Goal: Contribute content: Contribute content

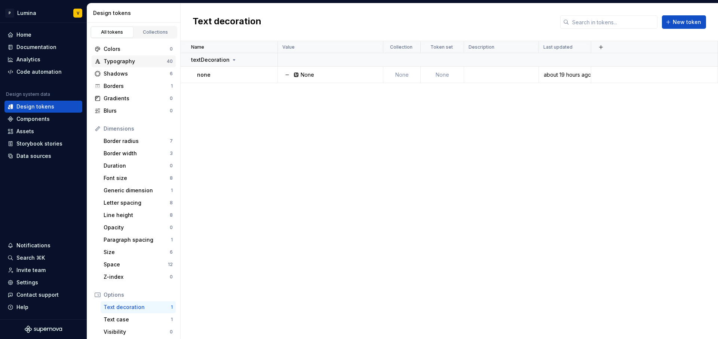
click at [112, 61] on div "Typography" at bounding box center [135, 61] width 63 height 7
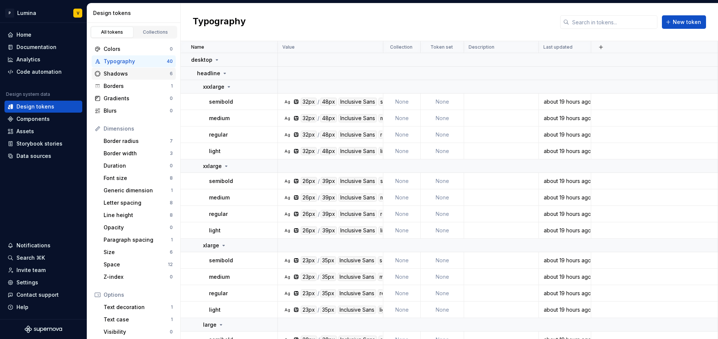
click at [146, 77] on div "Shadows 6" at bounding box center [134, 74] width 84 height 12
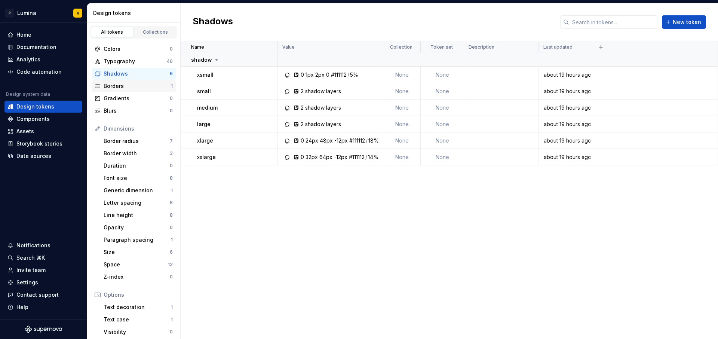
click at [123, 86] on div "Borders" at bounding box center [137, 85] width 67 height 7
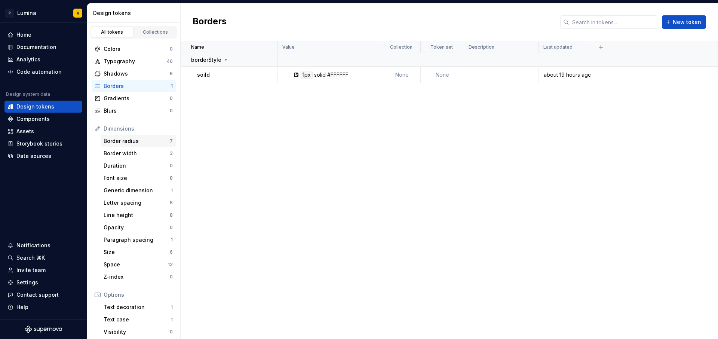
click at [130, 142] on div "Border radius" at bounding box center [137, 140] width 66 height 7
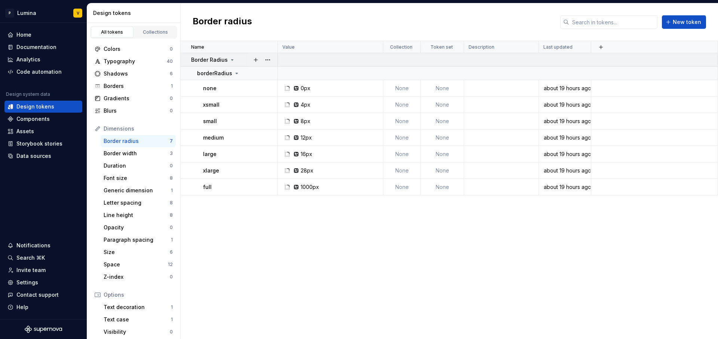
click at [227, 60] on div "Border Radius" at bounding box center [213, 59] width 44 height 7
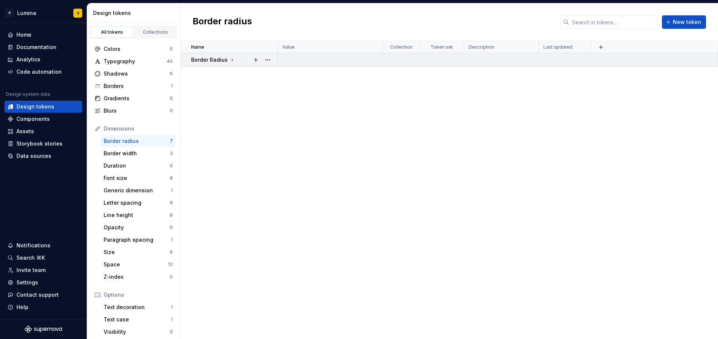
click at [227, 60] on div "Border Radius" at bounding box center [213, 59] width 44 height 7
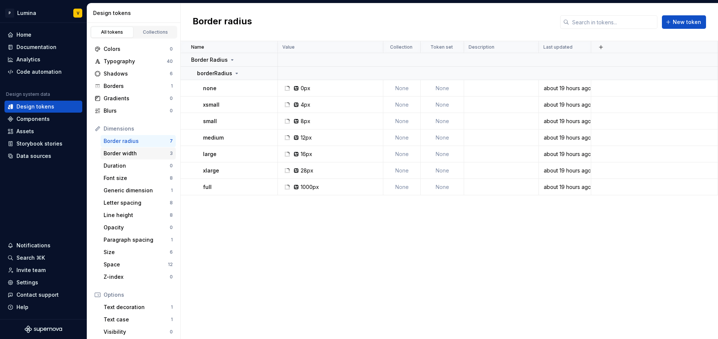
click at [136, 155] on div "Border width" at bounding box center [137, 153] width 66 height 7
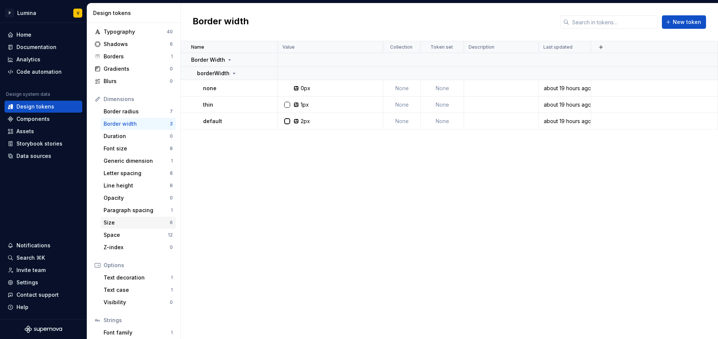
scroll to position [65, 0]
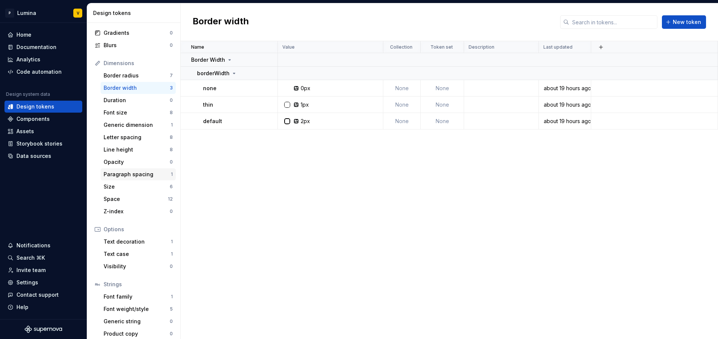
click at [136, 174] on div "Paragraph spacing" at bounding box center [137, 174] width 67 height 7
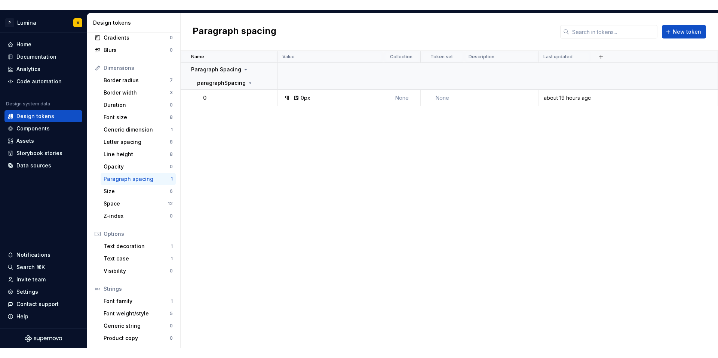
scroll to position [71, 0]
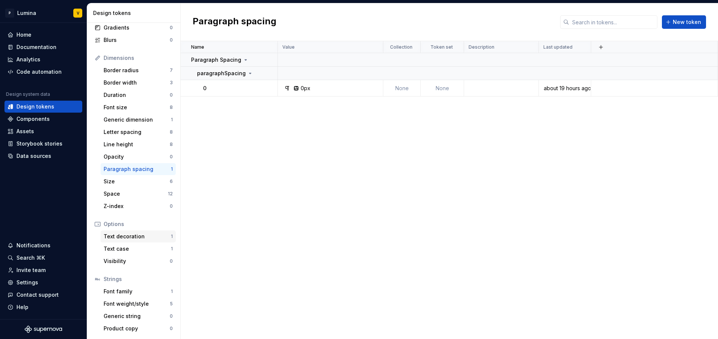
click at [128, 234] on div "Text decoration" at bounding box center [137, 236] width 67 height 7
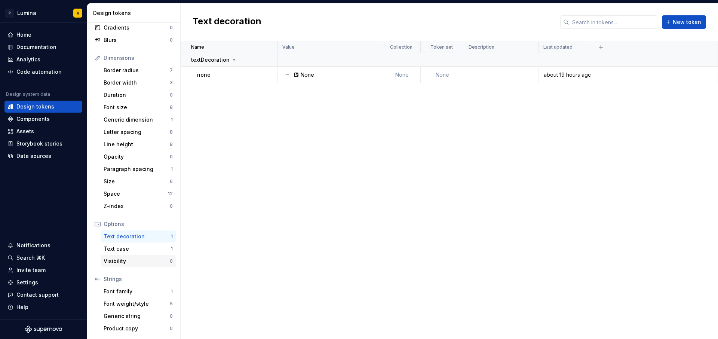
click at [128, 255] on div "Visibility 0" at bounding box center [138, 261] width 75 height 12
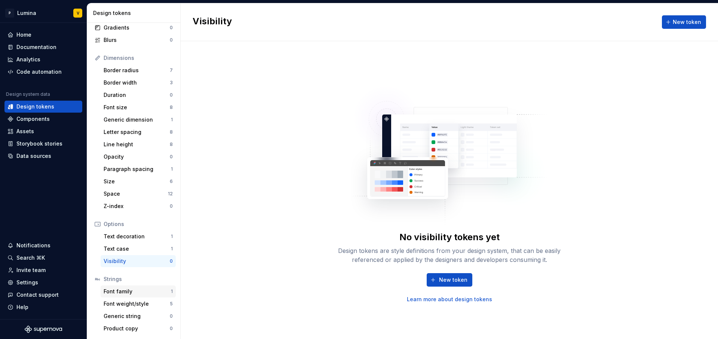
click at [123, 293] on div "Font family" at bounding box center [137, 291] width 67 height 7
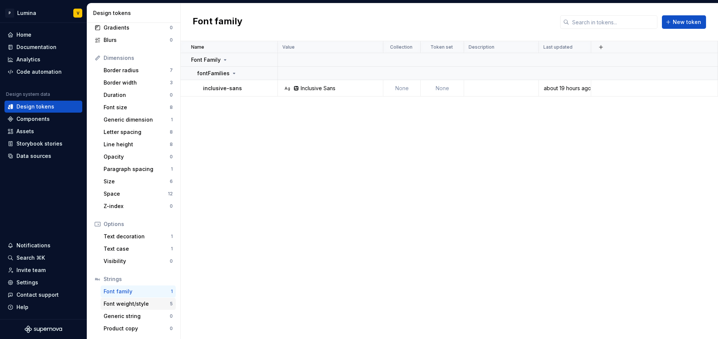
click at [127, 300] on div "Font weight/style" at bounding box center [137, 303] width 66 height 7
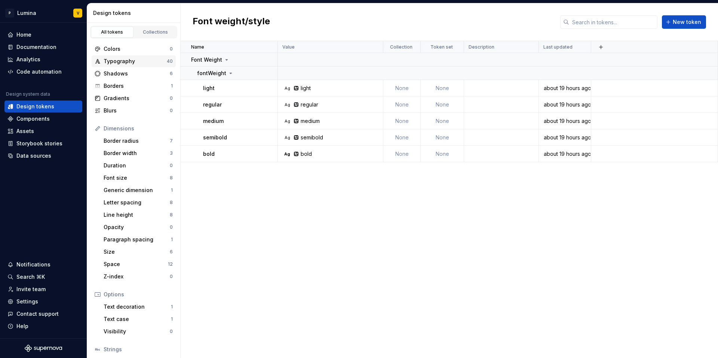
click at [127, 60] on div "Typography" at bounding box center [135, 61] width 63 height 7
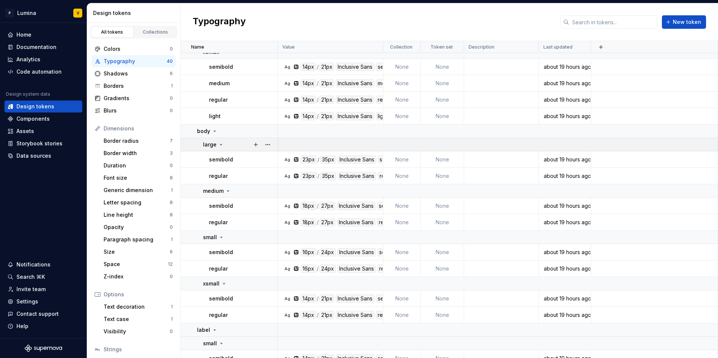
scroll to position [582, 0]
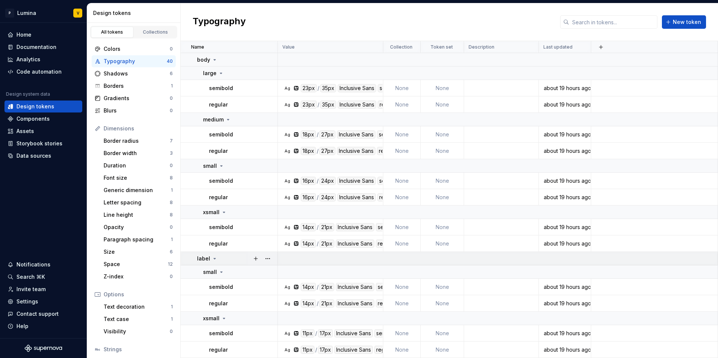
click at [212, 256] on icon at bounding box center [215, 259] width 6 height 6
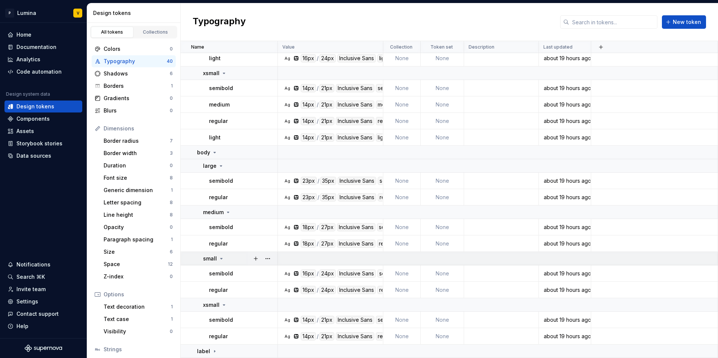
click at [221, 261] on icon at bounding box center [221, 259] width 6 height 6
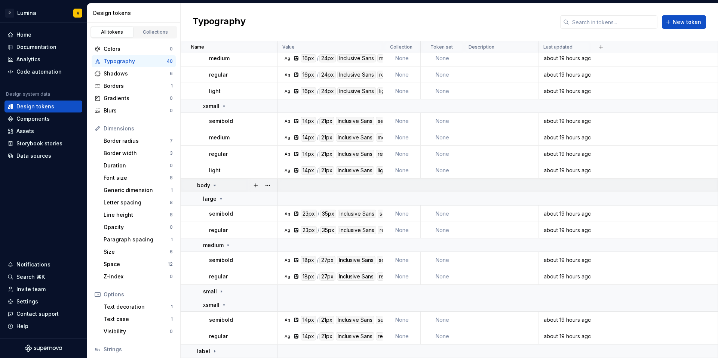
click at [214, 185] on icon at bounding box center [215, 185] width 2 height 1
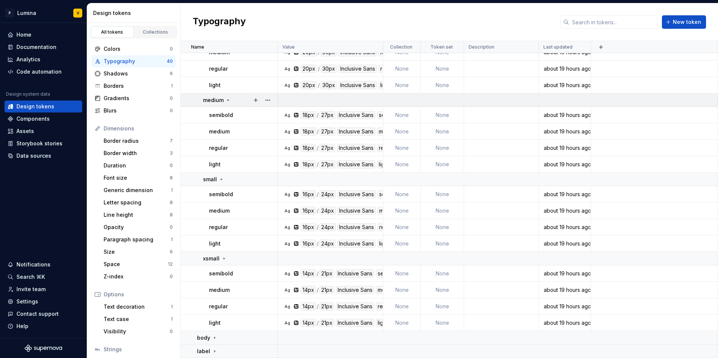
click at [223, 100] on div "medium" at bounding box center [217, 99] width 28 height 7
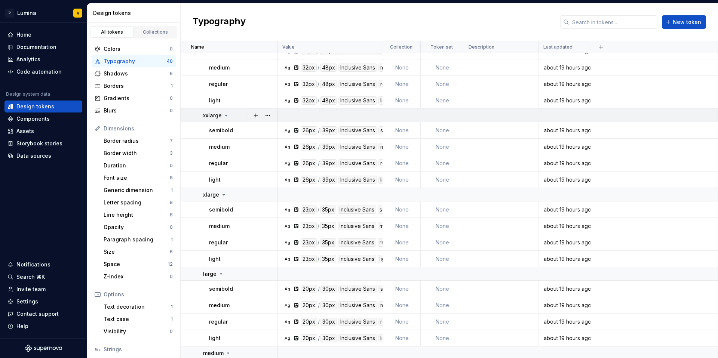
scroll to position [0, 0]
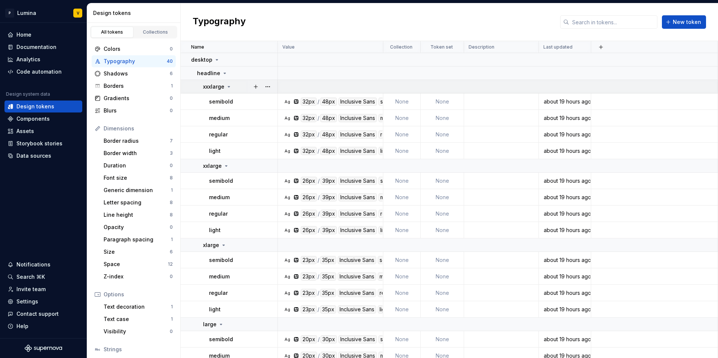
click at [226, 84] on icon at bounding box center [229, 87] width 6 height 6
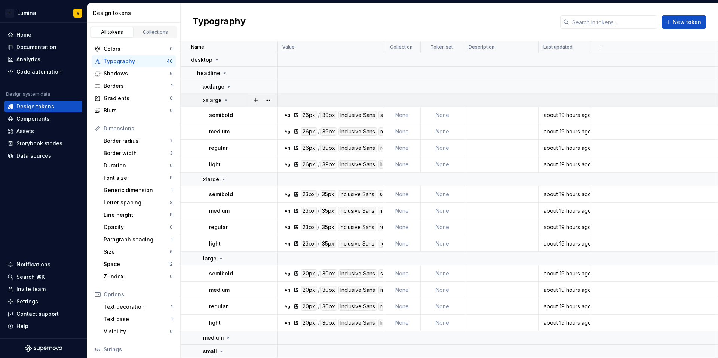
click at [224, 99] on icon at bounding box center [226, 100] width 6 height 6
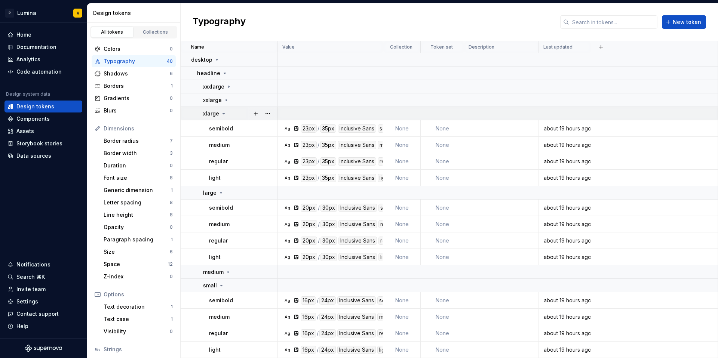
click at [223, 111] on icon at bounding box center [224, 114] width 6 height 6
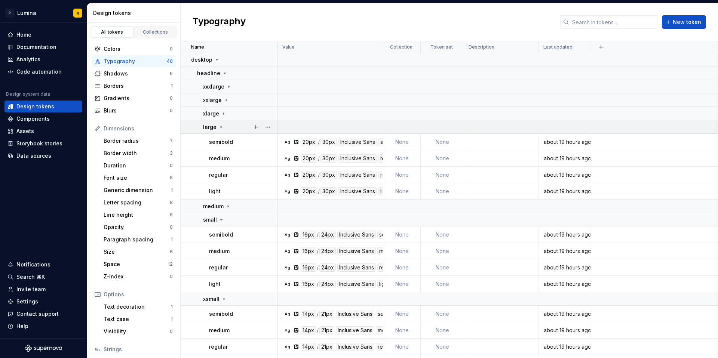
click at [219, 127] on icon at bounding box center [221, 127] width 6 height 6
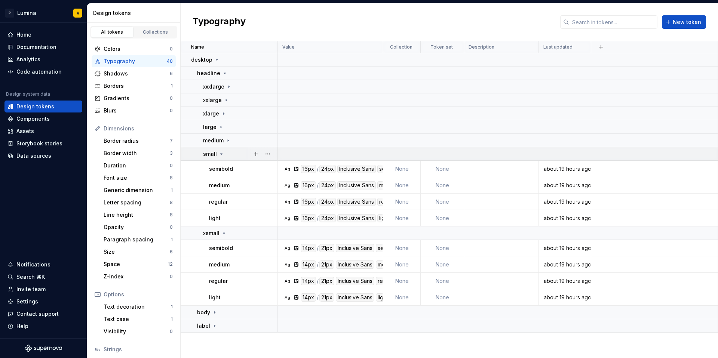
click at [222, 154] on icon at bounding box center [221, 154] width 6 height 6
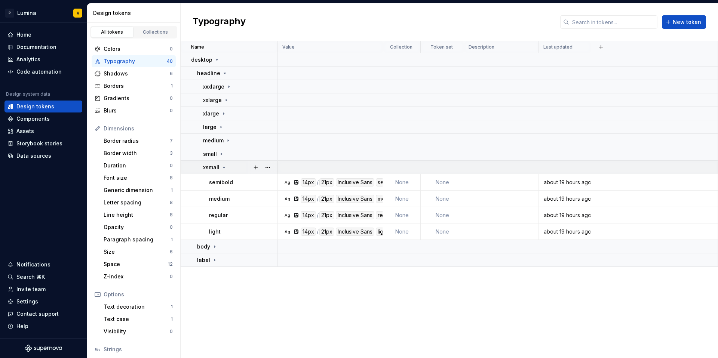
click at [222, 168] on icon at bounding box center [224, 168] width 6 height 6
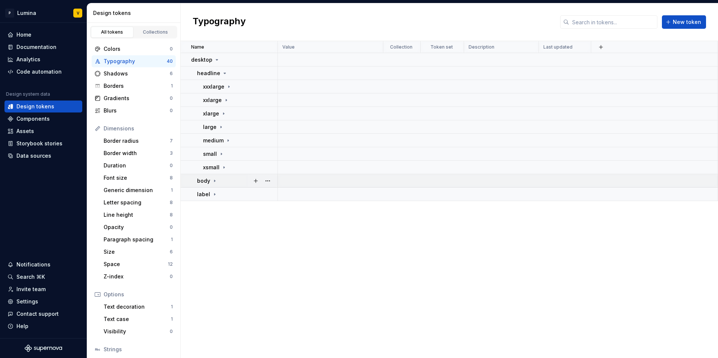
click at [215, 181] on icon at bounding box center [215, 181] width 6 height 6
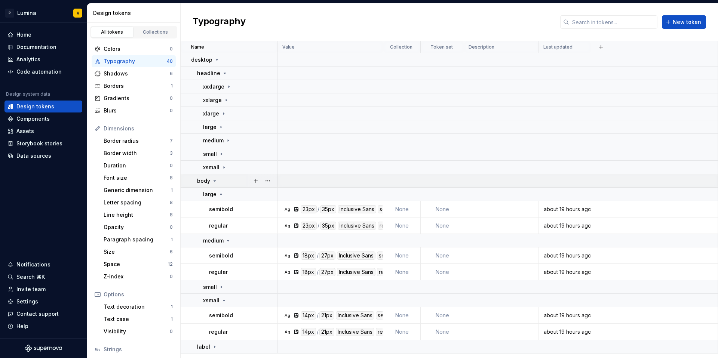
click at [215, 181] on icon at bounding box center [215, 181] width 6 height 6
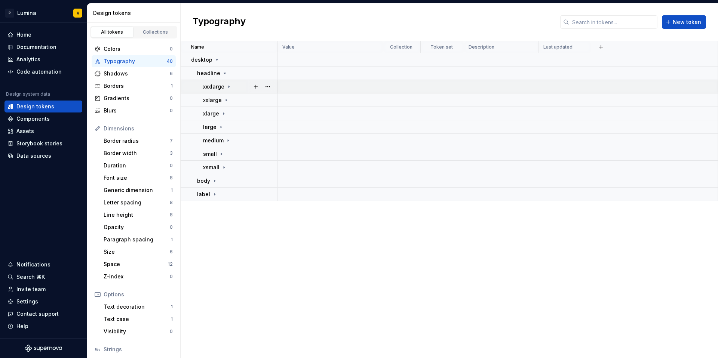
click at [226, 88] on icon at bounding box center [229, 87] width 6 height 6
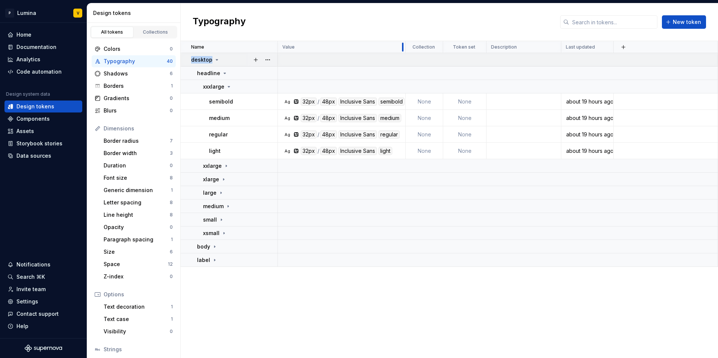
drag, startPoint x: 381, startPoint y: 47, endPoint x: 404, endPoint y: 61, distance: 26.0
click at [404, 61] on table "Name Value Collection Token set Description Last updated desktop headline xxxla…" at bounding box center [449, 154] width 537 height 226
drag, startPoint x: 404, startPoint y: 47, endPoint x: 407, endPoint y: 52, distance: 5.9
click at [407, 52] on div at bounding box center [407, 47] width 6 height 12
drag, startPoint x: 409, startPoint y: 49, endPoint x: 409, endPoint y: 54, distance: 5.2
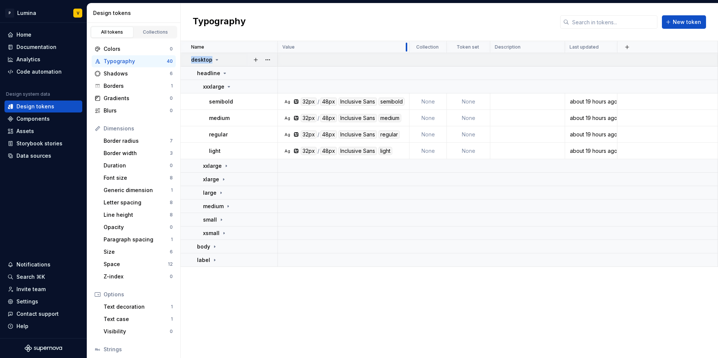
click at [409, 54] on table "Name Value Collection Token set Description Last updated desktop headline xxxla…" at bounding box center [449, 154] width 537 height 226
click at [221, 84] on p "xxxlarge" at bounding box center [213, 86] width 21 height 7
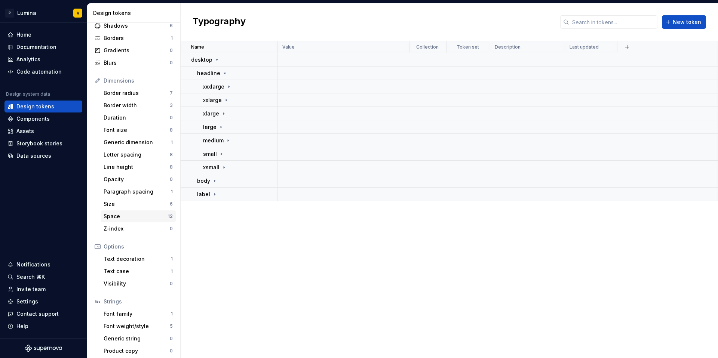
scroll to position [51, 0]
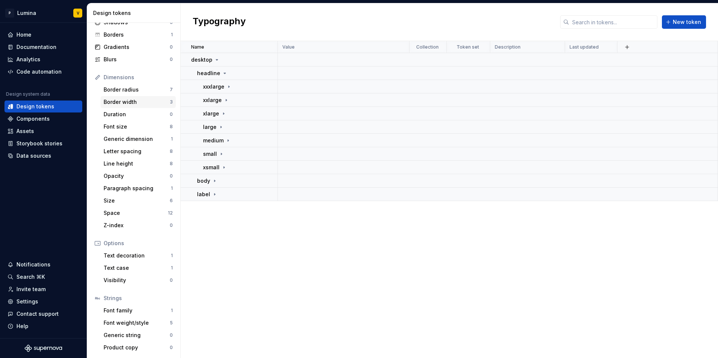
click at [133, 99] on div "Border width" at bounding box center [137, 101] width 66 height 7
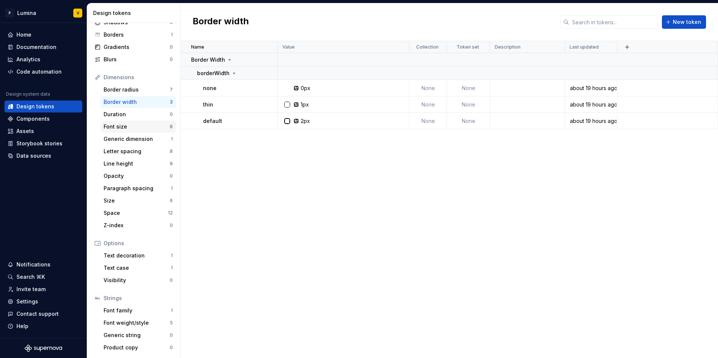
click at [141, 127] on div "Font size" at bounding box center [137, 126] width 66 height 7
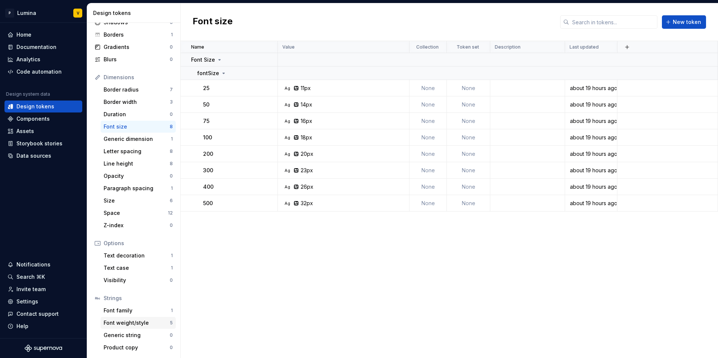
click at [125, 324] on div "Font weight/style" at bounding box center [137, 322] width 66 height 7
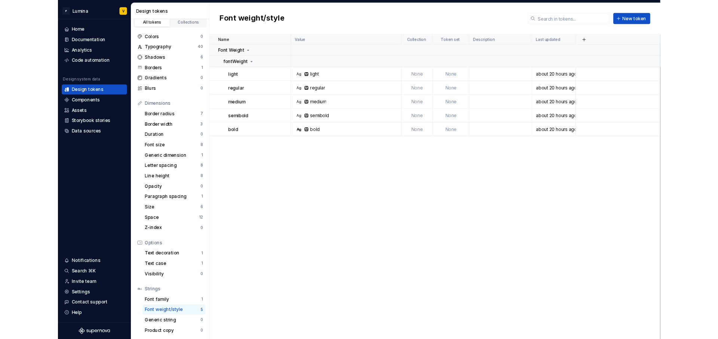
scroll to position [51, 0]
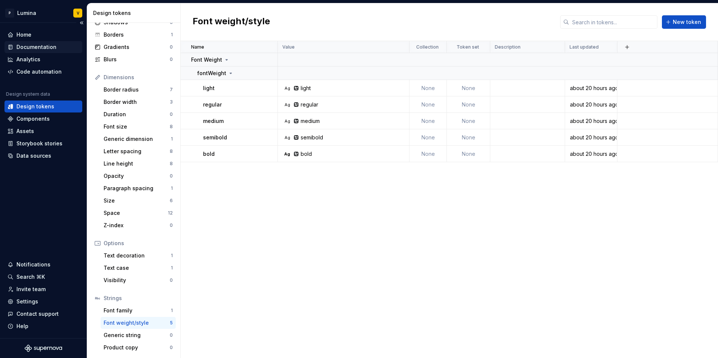
click at [38, 47] on div "Documentation" at bounding box center [36, 46] width 40 height 7
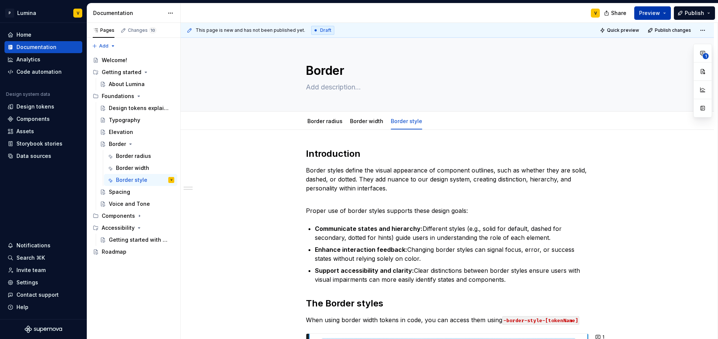
click at [651, 14] on span "Preview" at bounding box center [649, 12] width 21 height 7
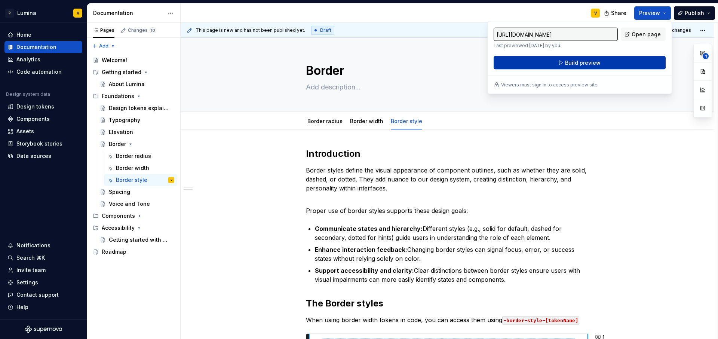
click at [589, 65] on span "Build preview" at bounding box center [583, 62] width 36 height 7
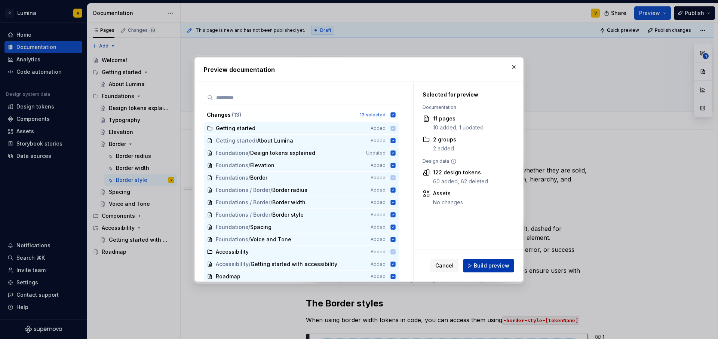
click at [493, 271] on button "Build preview" at bounding box center [488, 265] width 51 height 13
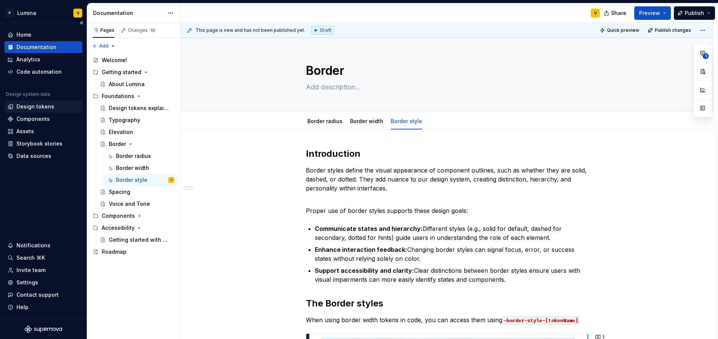
click at [33, 105] on div "Design tokens" at bounding box center [35, 106] width 38 height 7
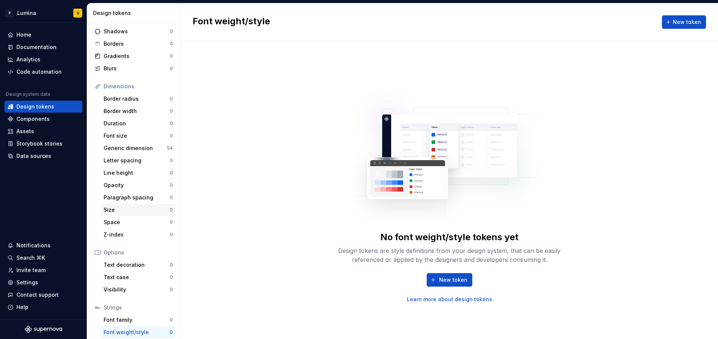
scroll to position [71, 0]
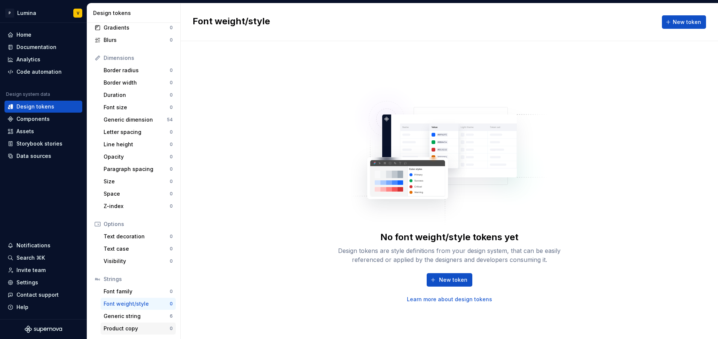
click at [124, 325] on div "Product copy" at bounding box center [137, 328] width 66 height 7
click at [456, 278] on span "New token" at bounding box center [453, 279] width 28 height 7
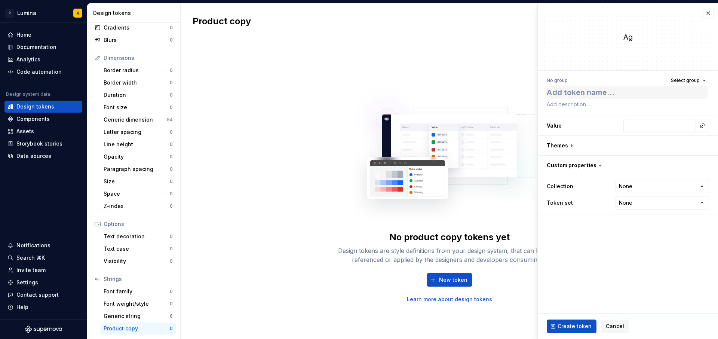
click at [608, 97] on textarea at bounding box center [626, 92] width 162 height 13
click at [687, 84] on button "Select group" at bounding box center [689, 80] width 42 height 10
click at [559, 99] on textarea at bounding box center [626, 104] width 162 height 10
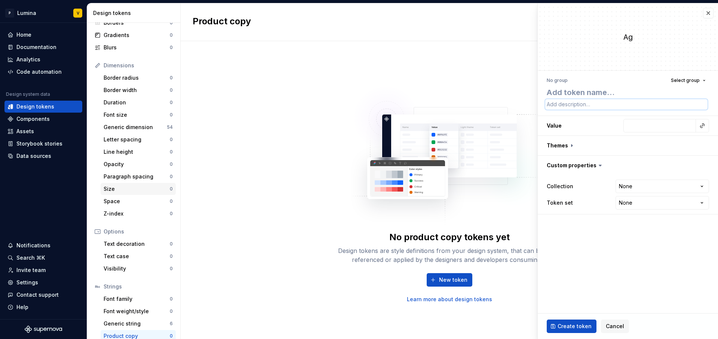
scroll to position [71, 0]
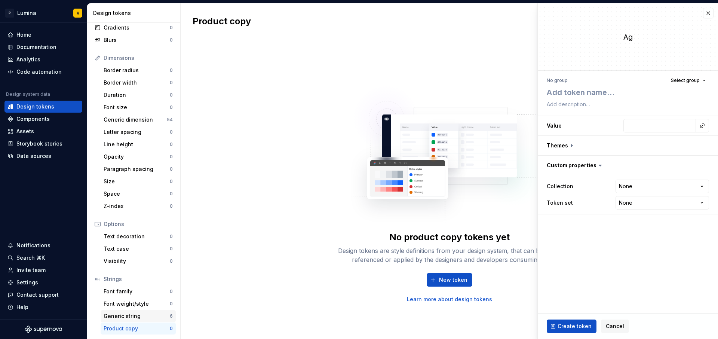
click at [116, 318] on div "Generic string" at bounding box center [137, 315] width 66 height 7
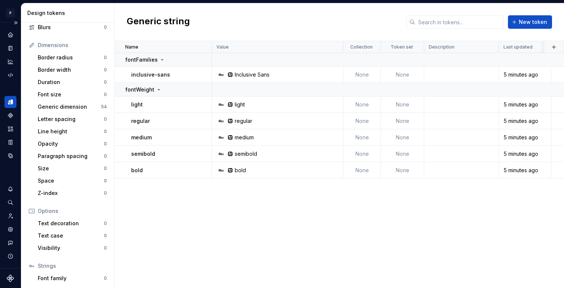
scroll to position [121, 0]
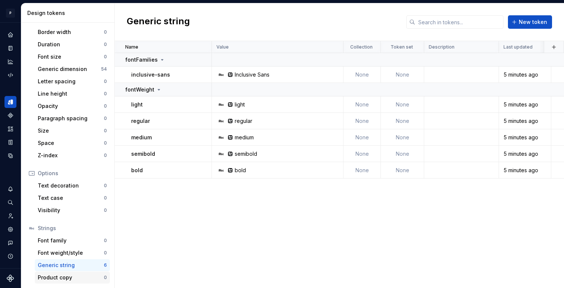
click at [58, 276] on div "Product copy" at bounding box center [71, 277] width 66 height 7
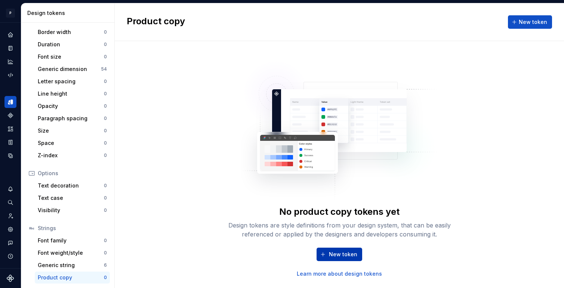
click at [338, 250] on button "New token" at bounding box center [340, 254] width 46 height 13
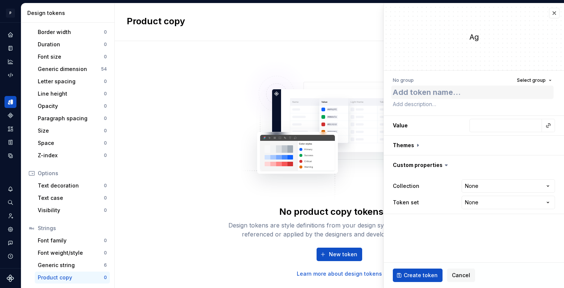
click at [421, 93] on textarea at bounding box center [473, 92] width 162 height 13
type textarea "*"
type textarea "V"
type textarea "*"
type textarea "Ve"
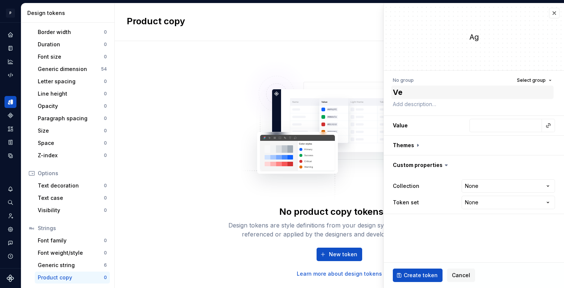
type textarea "*"
type textarea "Ver"
type textarea "*"
type textarea "Vers"
type textarea "*"
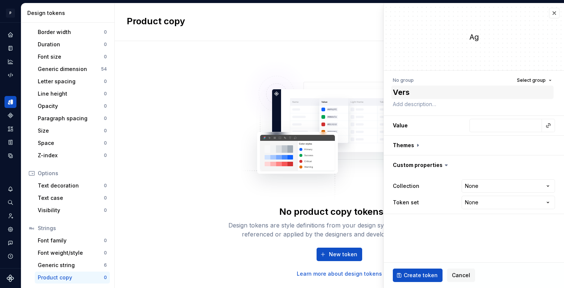
type textarea "Versi"
type textarea "*"
type textarea "Versio"
type textarea "*"
type textarea "Version"
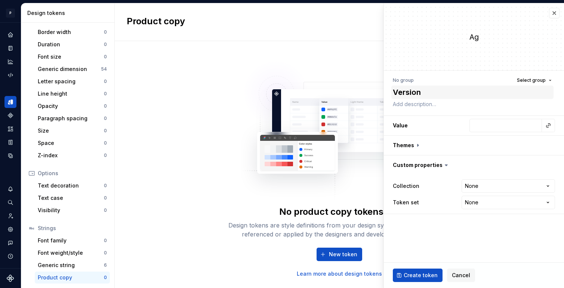
type textarea "*"
type textarea "Version"
type textarea "*"
type textarea "Version"
click at [492, 123] on input "text" at bounding box center [506, 125] width 73 height 13
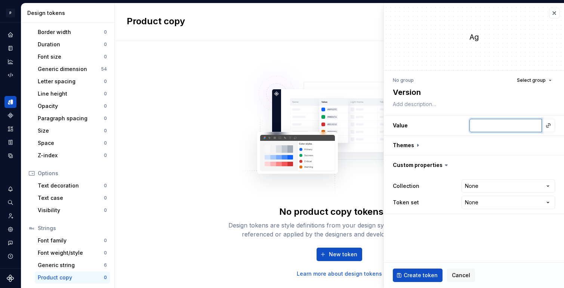
type textarea "*"
type input "1"
type textarea "*"
type input "1."
type textarea "*"
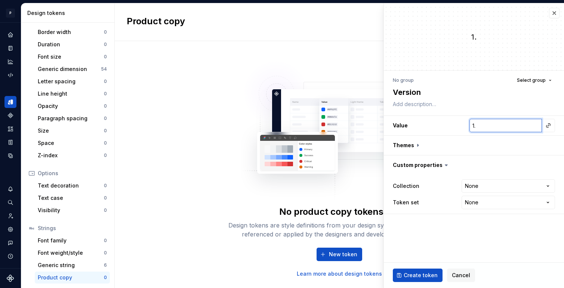
type input "1"
type textarea "*"
type input "0"
type textarea "*"
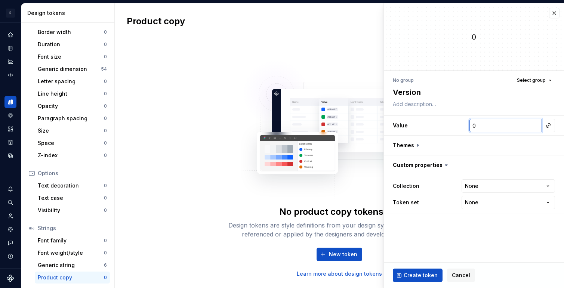
type input "01"
type textarea "*"
type input "0"
type textarea "*"
type input "0."
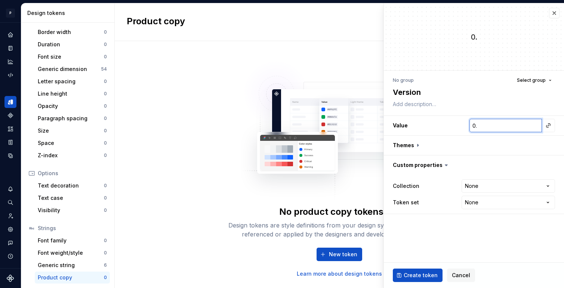
type textarea "*"
type input "0.."
type textarea "*"
type input "0."
type textarea "*"
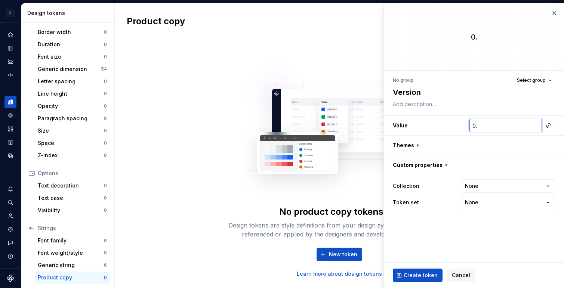
type input "0.0"
type textarea "*"
type input "0.0."
type textarea "*"
type input "0.0.0"
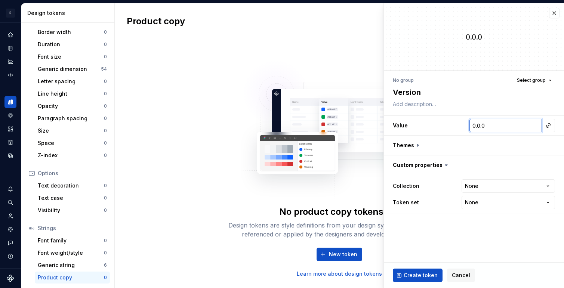
type textarea "*"
type input "0.0.01"
type textarea "*"
type input "0.0.0"
type textarea "*"
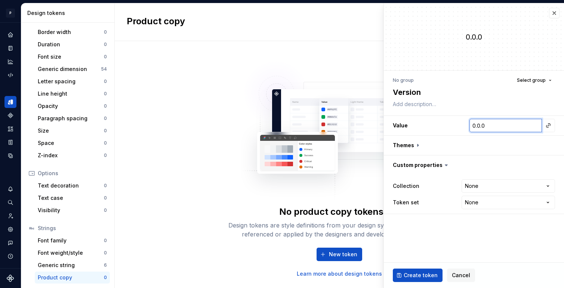
type input "0.0.0."
type textarea "*"
type input "[TECHNICAL_ID]"
type textarea "*"
click at [479, 183] on html "P Lumina V Design system data Design tokens All tokens Collections Colors 0 Typ…" at bounding box center [282, 144] width 564 height 288
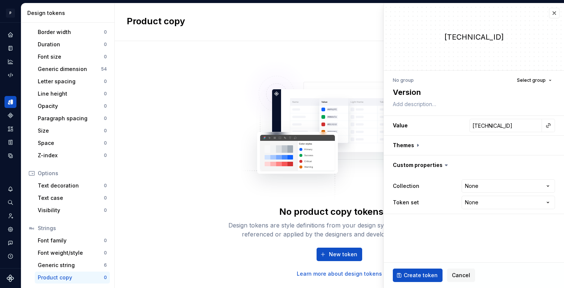
click at [417, 199] on html "P Lumina V Design system data Design tokens All tokens Collections Colors 0 Typ…" at bounding box center [282, 144] width 564 height 288
click at [466, 203] on html "P Lumina V Design system data Design tokens All tokens Collections Colors 0 Typ…" at bounding box center [282, 144] width 564 height 288
select select "**********"
click at [429, 275] on span "Create token" at bounding box center [421, 275] width 34 height 7
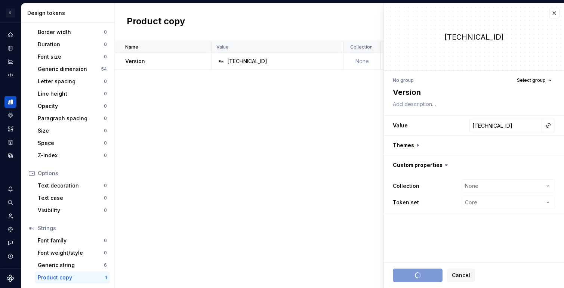
type textarea "*"
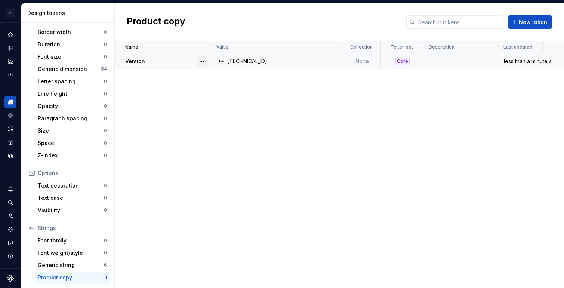
click at [201, 61] on button "button" at bounding box center [202, 61] width 10 height 10
click at [170, 61] on html "P Lumina V Design system data Design tokens All tokens Collections Colors 0 Typ…" at bounding box center [282, 144] width 564 height 288
click at [170, 61] on div "Version" at bounding box center [168, 61] width 86 height 7
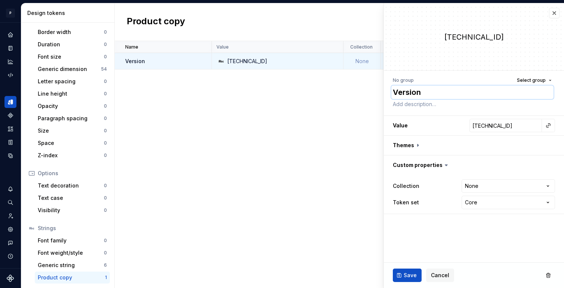
click at [416, 91] on textarea "Version" at bounding box center [473, 92] width 162 height 13
type textarea "*"
type textarea "V"
type textarea "*"
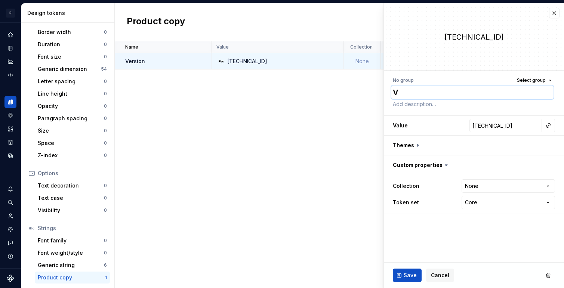
type textarea "Ve"
type textarea "*"
type textarea "Ver"
type textarea "*"
type textarea "Vers"
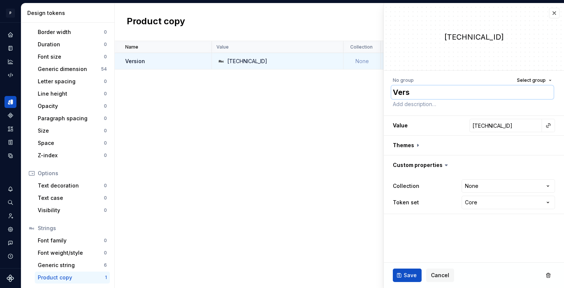
type textarea "*"
type textarea "Versi"
type textarea "*"
type textarea "Versio"
type textarea "*"
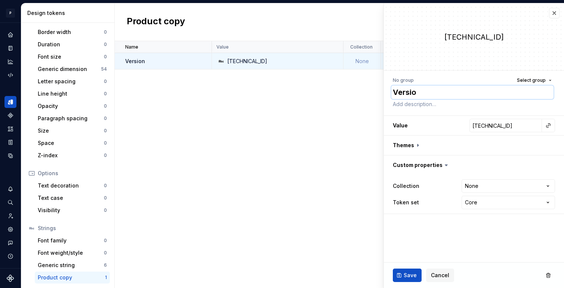
type textarea "Version"
click at [417, 105] on textarea at bounding box center [473, 104] width 162 height 10
type textarea "*"
type textarea "V"
type textarea "*"
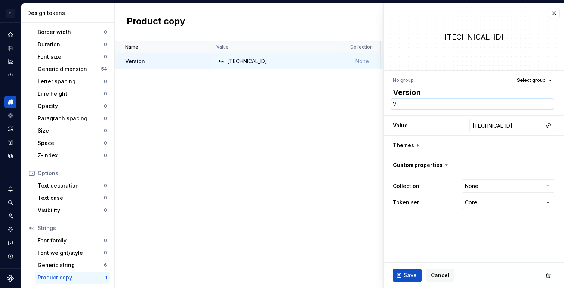
type textarea "Ve"
type textarea "*"
type textarea "Ver"
type textarea "*"
type textarea "Vers"
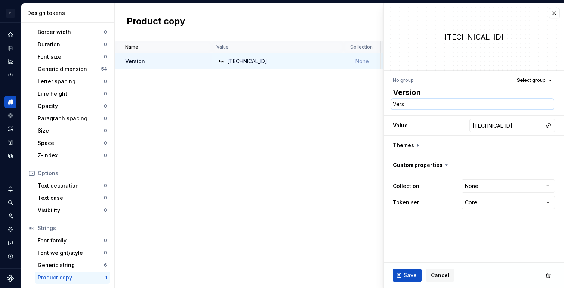
type textarea "*"
type textarea "Versi"
type textarea "*"
type textarea "Versio"
type textarea "*"
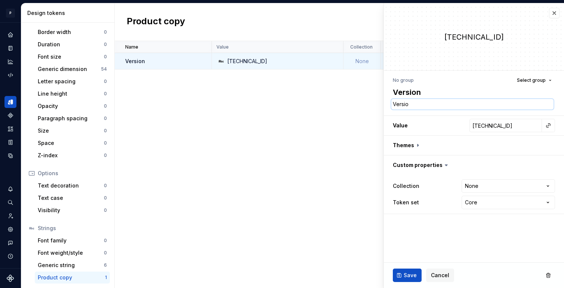
type textarea "Version"
type textarea "*"
type textarea "Version"
type textarea "*"
type textarea "Version o"
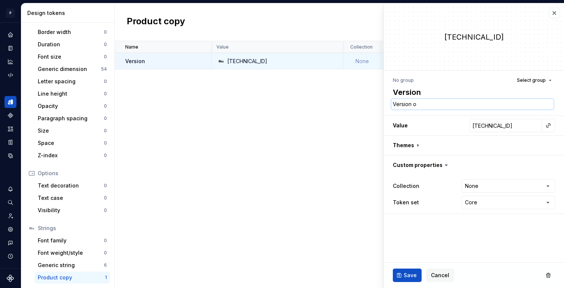
type textarea "*"
type textarea "Version of"
type textarea "*"
type textarea "Version of"
type textarea "*"
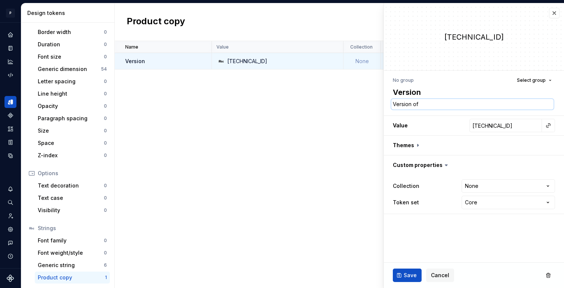
type textarea "Version of D"
type textarea "*"
type textarea "Version of De"
type textarea "*"
type textarea "Version of Des"
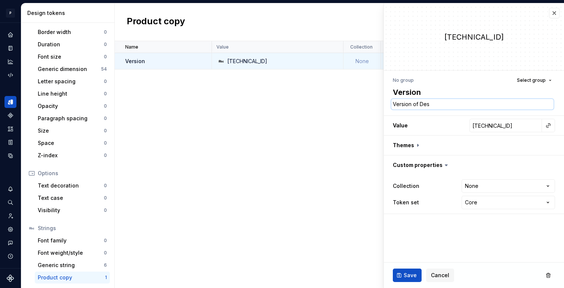
type textarea "*"
type textarea "Version of Desi"
type textarea "*"
type textarea "Version of Desig"
type textarea "*"
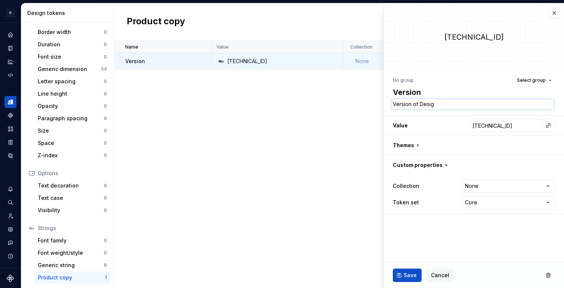
type textarea "Version of Design"
type textarea "*"
type textarea "Version of Design"
type textarea "*"
type textarea "Version of Design s"
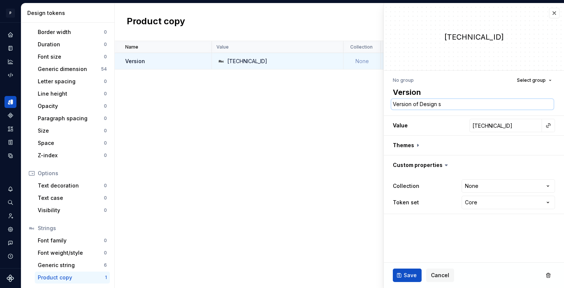
type textarea "*"
type textarea "Version of Design sy"
type textarea "*"
type textarea "Version of Design sys"
type textarea "*"
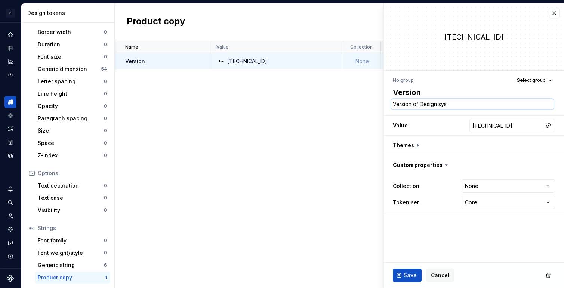
type textarea "Version of Design syst"
type textarea "*"
type textarea "Version of Design syste"
type textarea "*"
type textarea "Version of Design system"
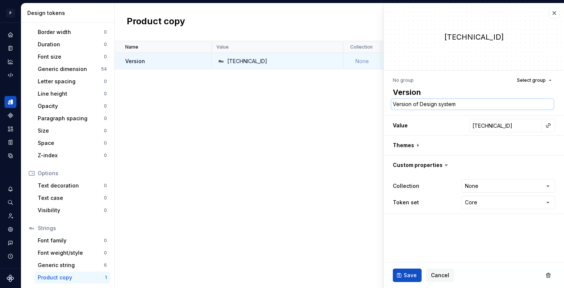
type textarea "*"
type textarea "Version of Design system"
type textarea "*"
type textarea "Version of Design system"
click at [410, 272] on span "Save" at bounding box center [410, 275] width 13 height 7
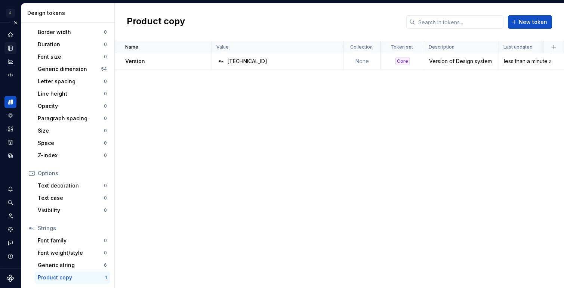
click at [10, 44] on div "Documentation" at bounding box center [10, 48] width 12 height 12
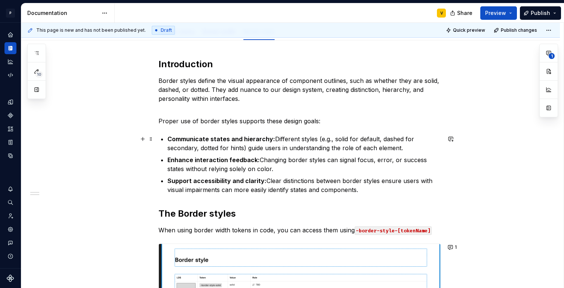
scroll to position [41, 0]
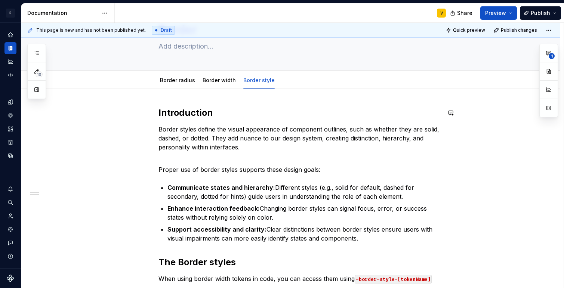
click at [212, 92] on div "Introduction Border styles define the visual appearance of component outlines, …" at bounding box center [290, 292] width 539 height 406
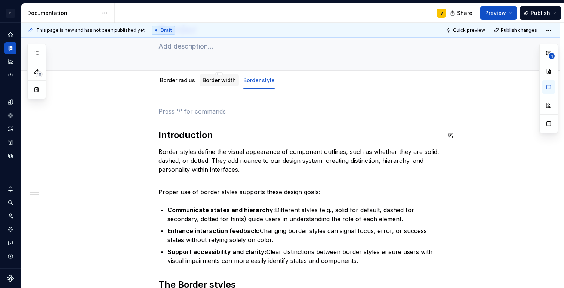
click at [212, 85] on div "Border width" at bounding box center [219, 80] width 39 height 12
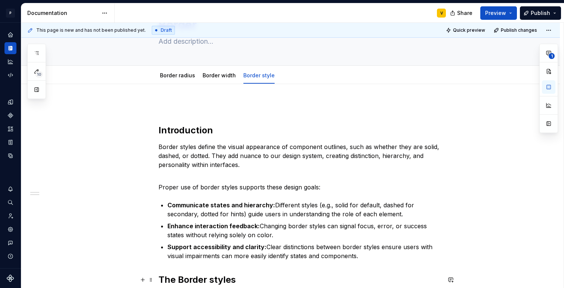
scroll to position [0, 0]
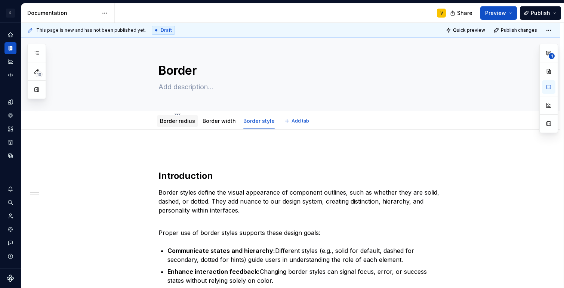
click at [172, 122] on link "Border radius" at bounding box center [177, 121] width 35 height 6
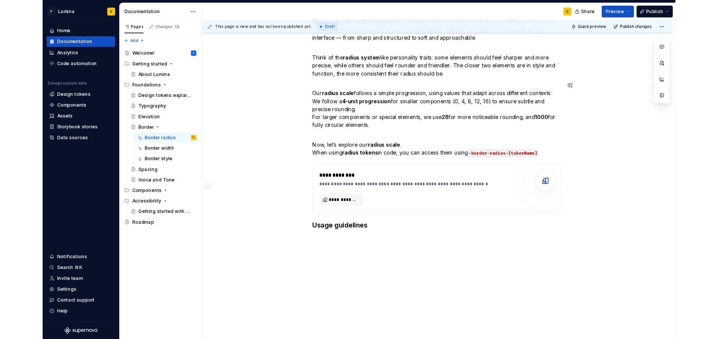
scroll to position [203, 0]
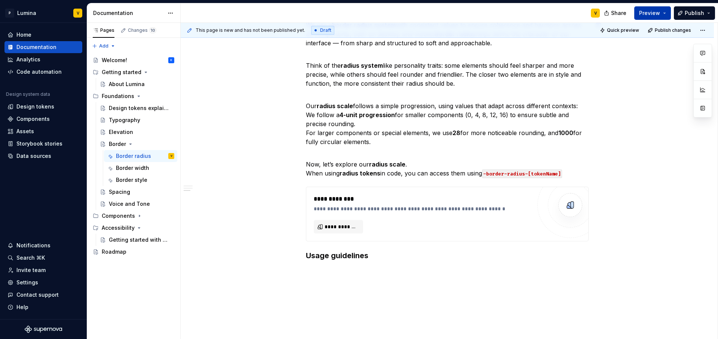
click at [648, 13] on span "Preview" at bounding box center [649, 12] width 21 height 7
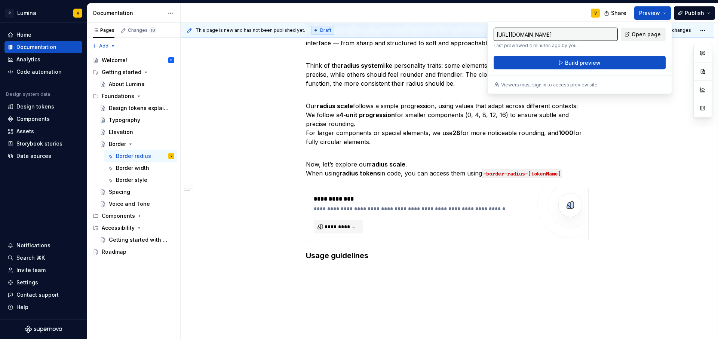
click at [635, 34] on span "Open page" at bounding box center [646, 34] width 29 height 7
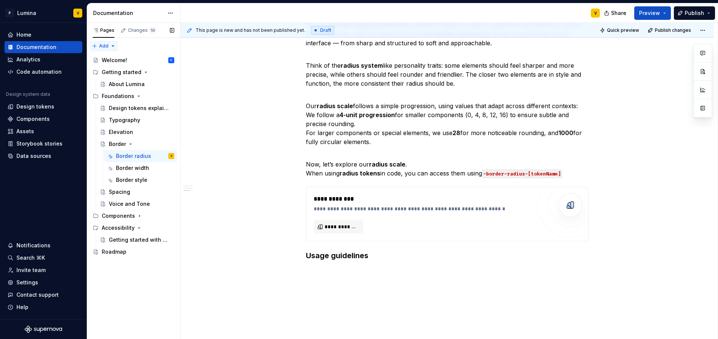
click at [109, 48] on div "Pages Changes 10 Add Accessibility guide for tree Page tree. Navigate the tree …" at bounding box center [133, 181] width 93 height 316
click at [115, 60] on div "New page" at bounding box center [128, 60] width 49 height 7
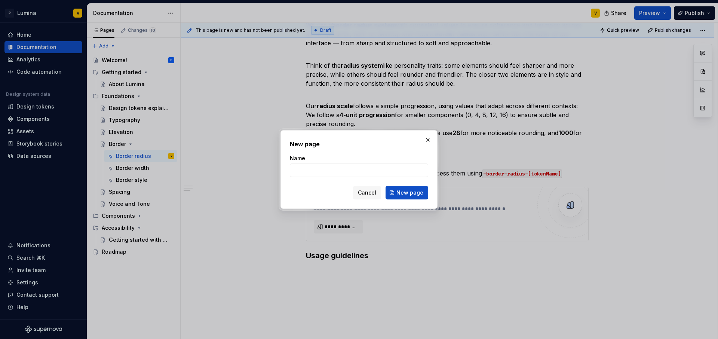
type textarea "*"
click at [297, 165] on input "Name" at bounding box center [359, 169] width 138 height 13
click at [308, 168] on input "Name" at bounding box center [359, 169] width 138 height 13
type input "Dev"
click at [407, 194] on span "New page" at bounding box center [409, 192] width 27 height 7
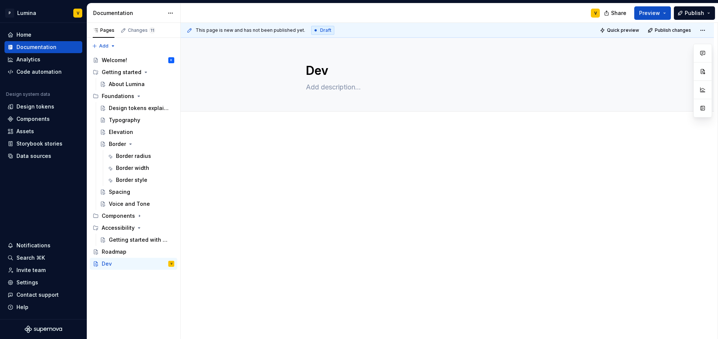
click at [322, 139] on div at bounding box center [447, 206] width 533 height 157
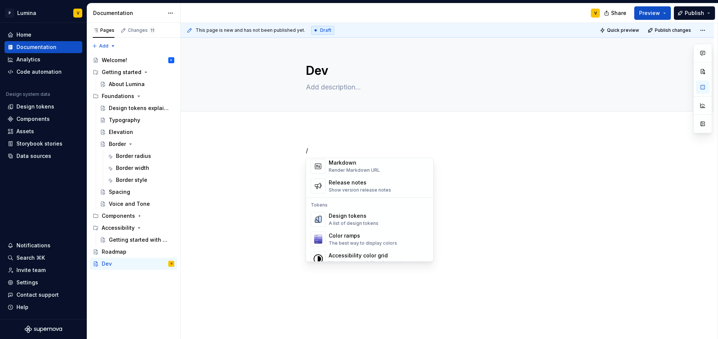
scroll to position [513, 0]
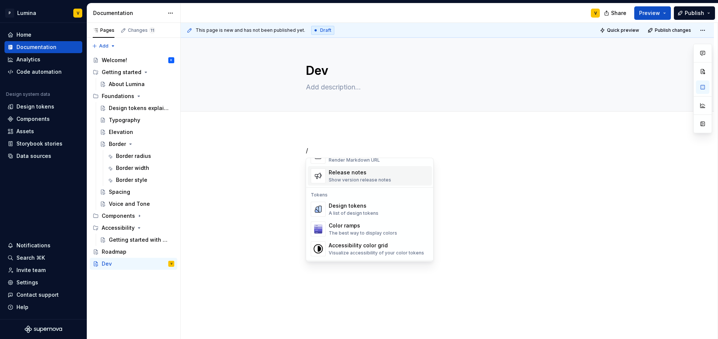
click at [346, 178] on div "Show version release notes" at bounding box center [360, 180] width 62 height 6
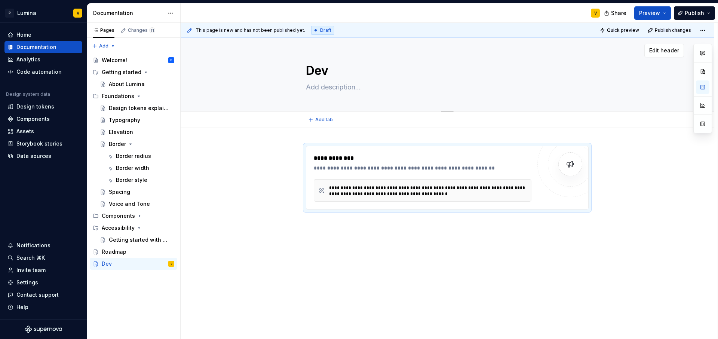
click at [324, 75] on textarea "Dev" at bounding box center [445, 71] width 283 height 18
type textarea "*"
type textarea "R"
type textarea "*"
type textarea "Re"
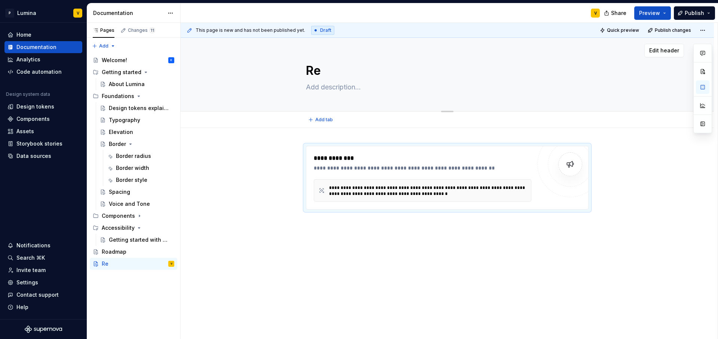
type textarea "*"
type textarea "Rel"
type textarea "*"
type textarea "Rele"
type textarea "*"
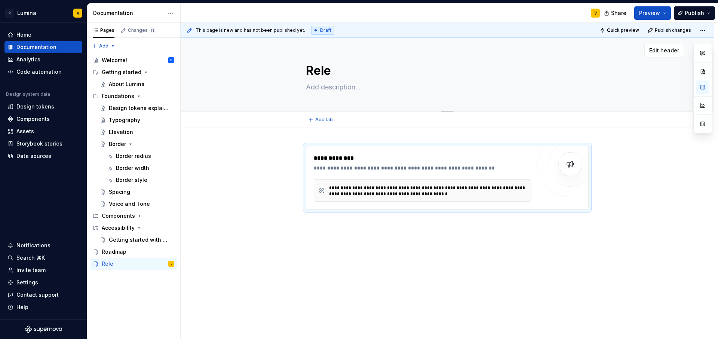
type textarea "Reles"
type textarea "*"
type textarea "Relese"
type textarea "*"
type textarea "Relese"
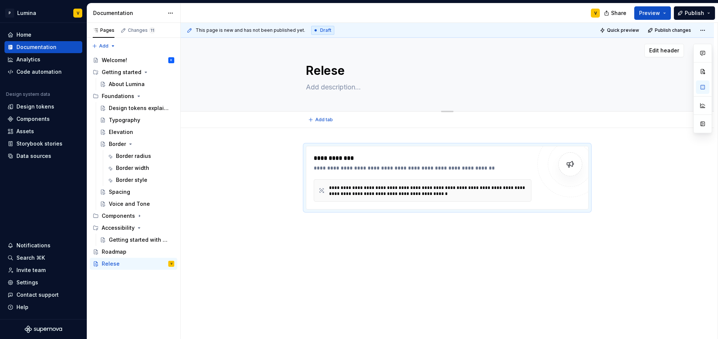
type textarea "*"
type textarea "Relese n"
type textarea "*"
type textarea "Relese ni"
type textarea "*"
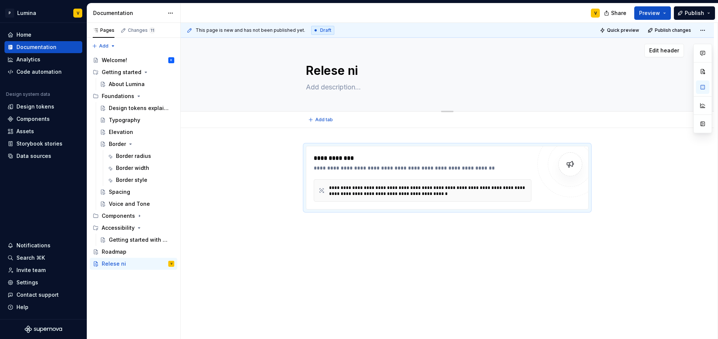
type textarea "Relese n"
type textarea "*"
type textarea "Relese no"
type textarea "*"
type textarea "Relese not"
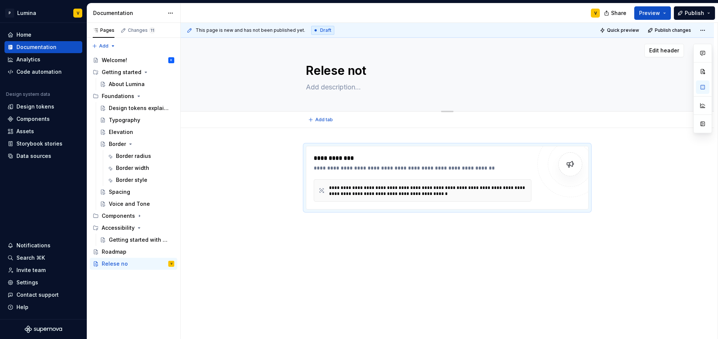
type textarea "*"
type textarea "Relese note"
type textarea "*"
type textarea "Relese note"
drag, startPoint x: 128, startPoint y: 273, endPoint x: 124, endPoint y: 274, distance: 4.1
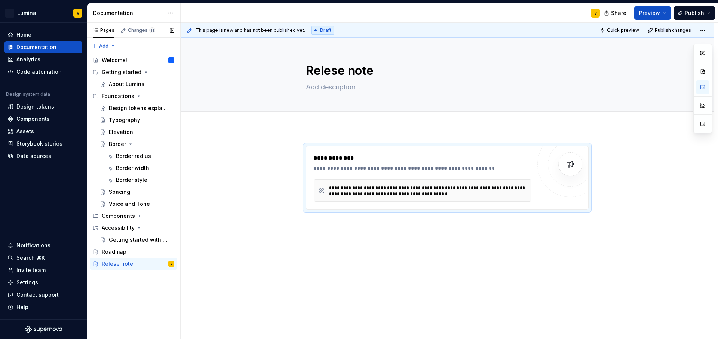
click at [128, 274] on div "Pages Changes 11 Add Accessibility guide for tree Page tree. Navigate the tree …" at bounding box center [133, 181] width 93 height 316
click at [312, 134] on div "**********" at bounding box center [447, 224] width 533 height 192
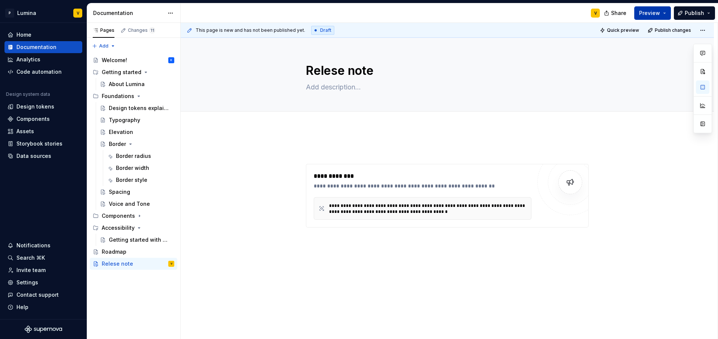
click at [649, 18] on button "Preview" at bounding box center [652, 12] width 37 height 13
click at [547, 293] on div "**********" at bounding box center [447, 233] width 533 height 210
click at [627, 34] on button "Quick preview" at bounding box center [620, 30] width 45 height 10
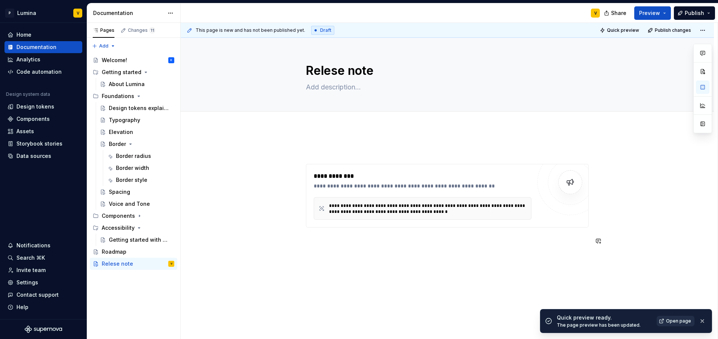
click at [677, 322] on span "Open page" at bounding box center [678, 321] width 25 height 6
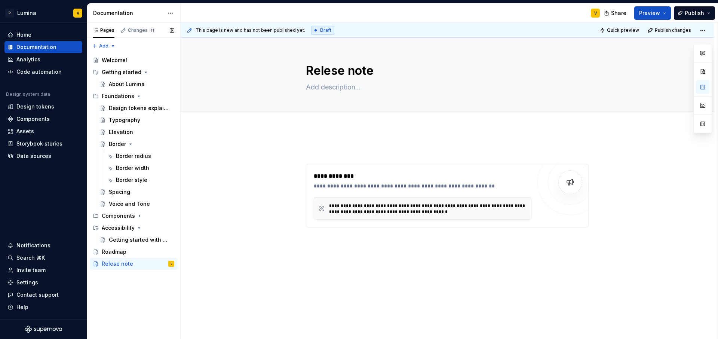
click at [135, 273] on div "Pages Changes 11 Add Accessibility guide for tree Page tree. Navigate the tree …" at bounding box center [133, 181] width 93 height 316
click at [172, 15] on html "P Lumina V Home Documentation Analytics Code automation Design system data Desi…" at bounding box center [359, 169] width 718 height 339
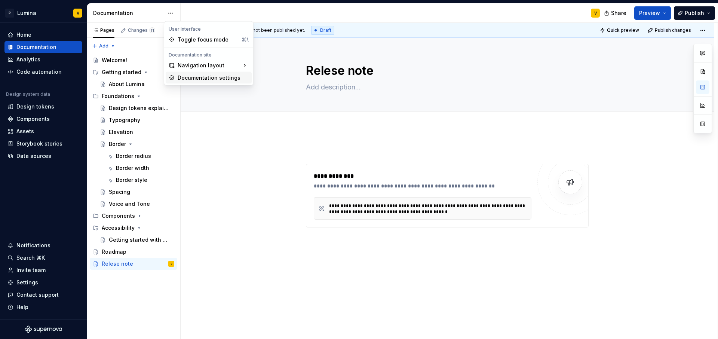
click at [216, 76] on div "Documentation settings" at bounding box center [213, 77] width 71 height 7
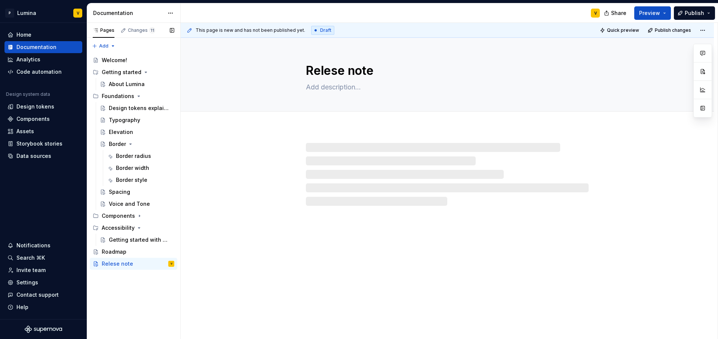
type textarea "*"
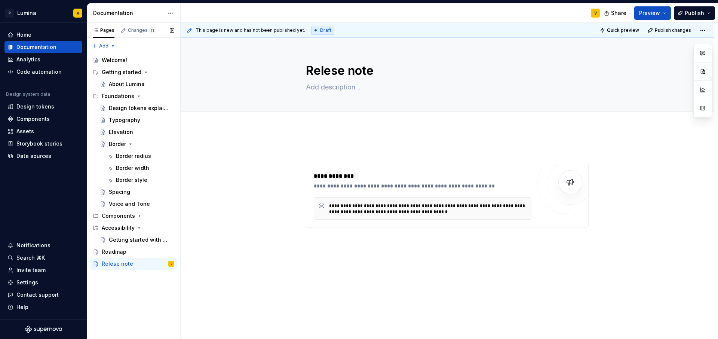
click at [101, 270] on div "Accessibility guide for tree Page tree. Navigate the tree with the arrow keys. …" at bounding box center [133, 161] width 93 height 220
click at [103, 275] on div "Pages Changes 11 Add Accessibility guide for tree Page tree. Navigate the tree …" at bounding box center [133, 181] width 93 height 316
click at [113, 43] on div "Pages Changes 11 Add Accessibility guide for tree Page tree. Navigate the tree …" at bounding box center [133, 181] width 93 height 316
click at [113, 61] on div "New page" at bounding box center [128, 60] width 49 height 7
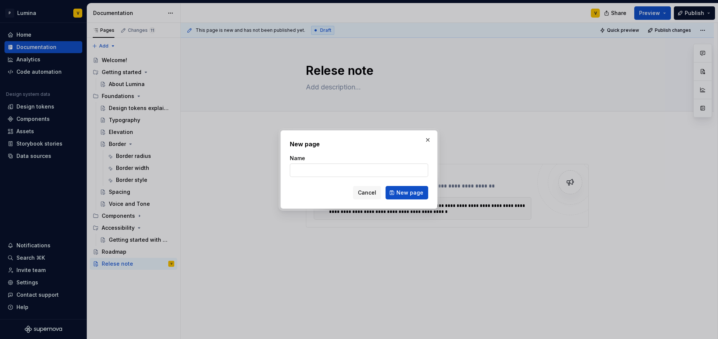
click at [316, 167] on input "Name" at bounding box center [359, 169] width 138 height 13
type input "[PERSON_NAME]"
click at [407, 194] on span "New page" at bounding box center [409, 192] width 27 height 7
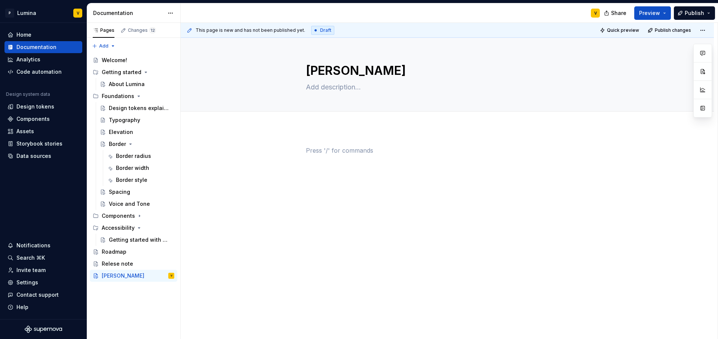
click at [313, 147] on p at bounding box center [447, 150] width 283 height 9
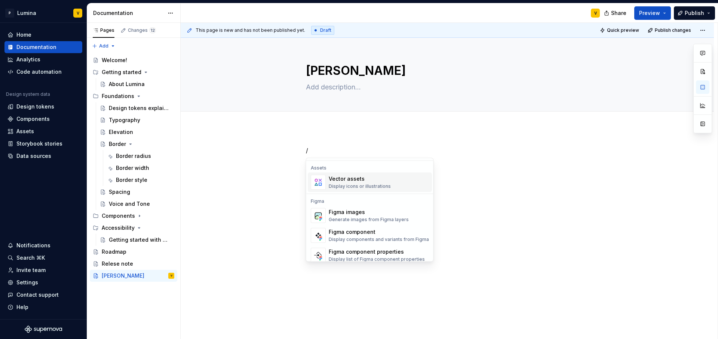
scroll to position [654, 0]
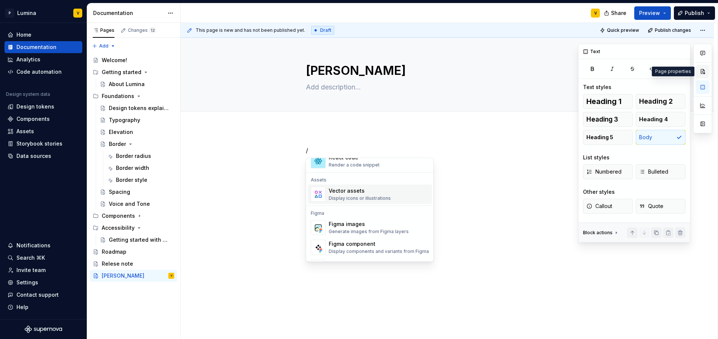
click at [700, 67] on button "button" at bounding box center [702, 71] width 13 height 13
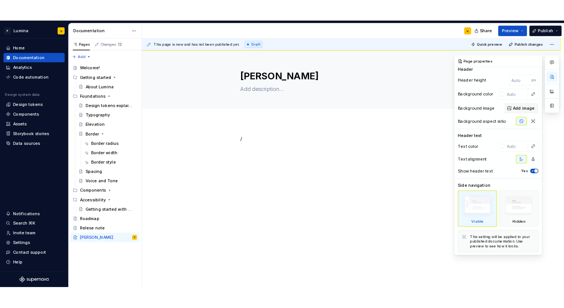
scroll to position [0, 0]
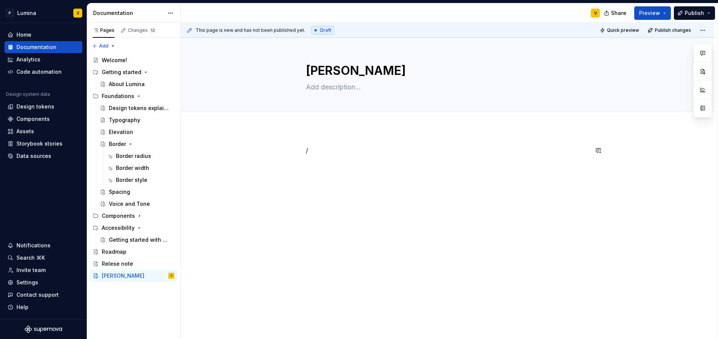
click at [309, 181] on div "/" at bounding box center [447, 164] width 283 height 37
click at [129, 249] on div "Roadmap" at bounding box center [138, 251] width 73 height 10
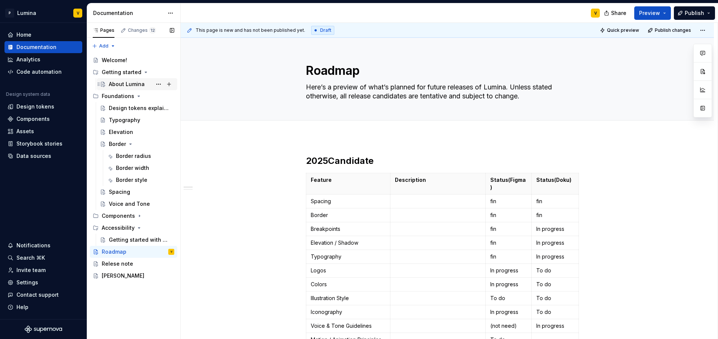
click at [121, 84] on div "About Lumina" at bounding box center [127, 83] width 36 height 7
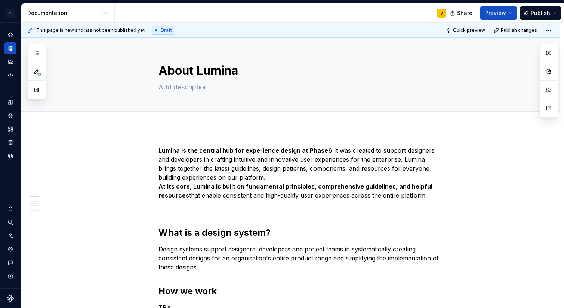
type textarea "*"
